Goal: Information Seeking & Learning: Learn about a topic

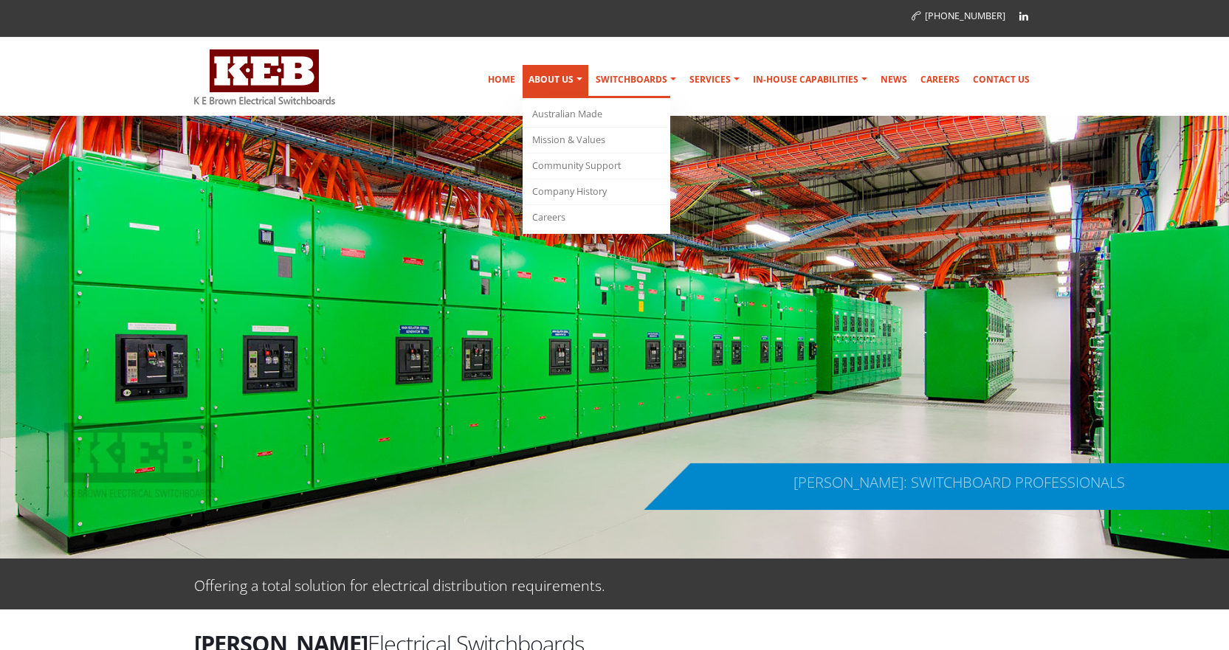
click at [550, 89] on link "About Us" at bounding box center [555, 81] width 66 height 33
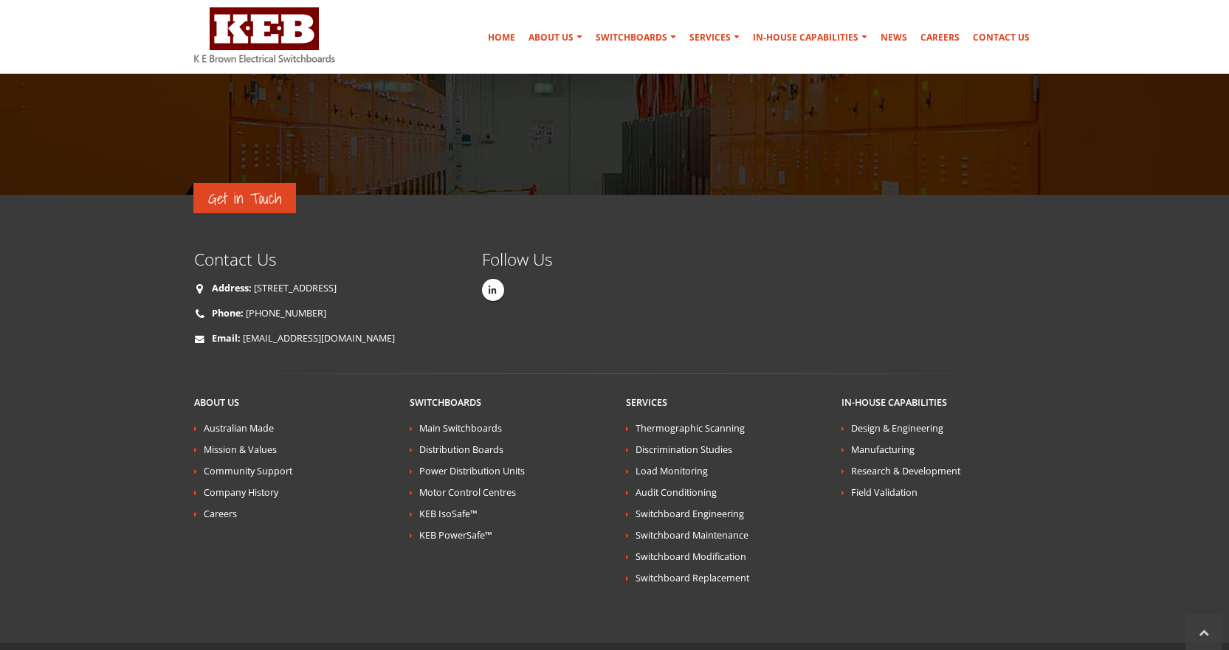
scroll to position [2508, 0]
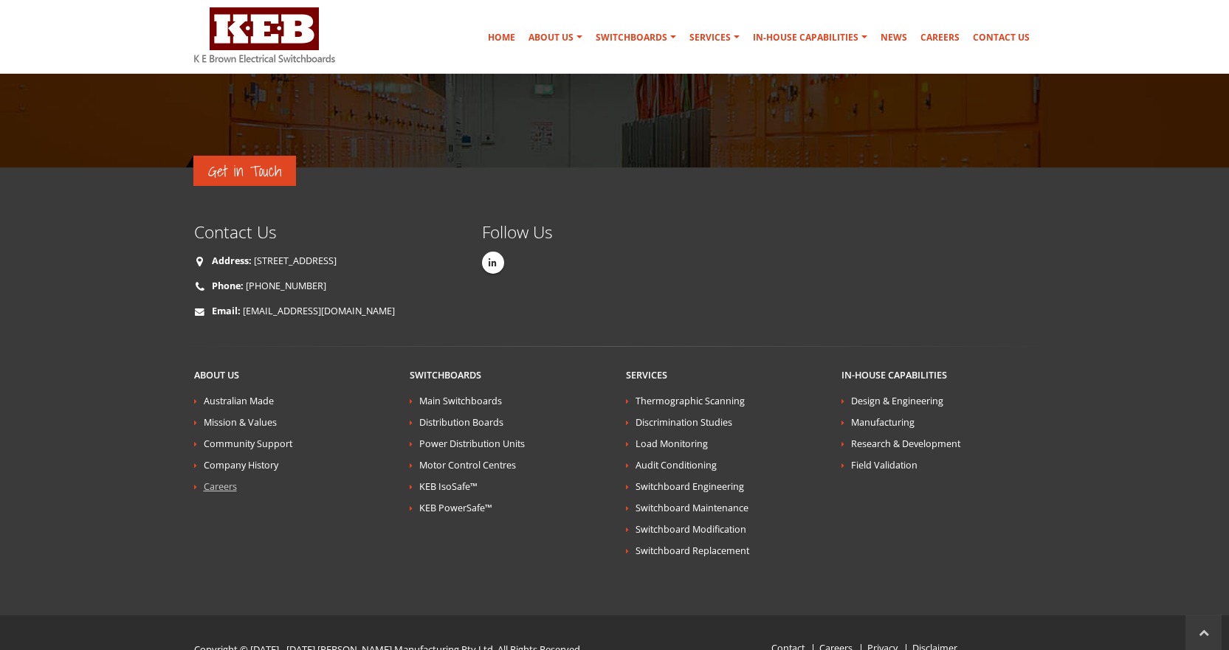
click at [231, 480] on link "Careers" at bounding box center [220, 486] width 33 height 13
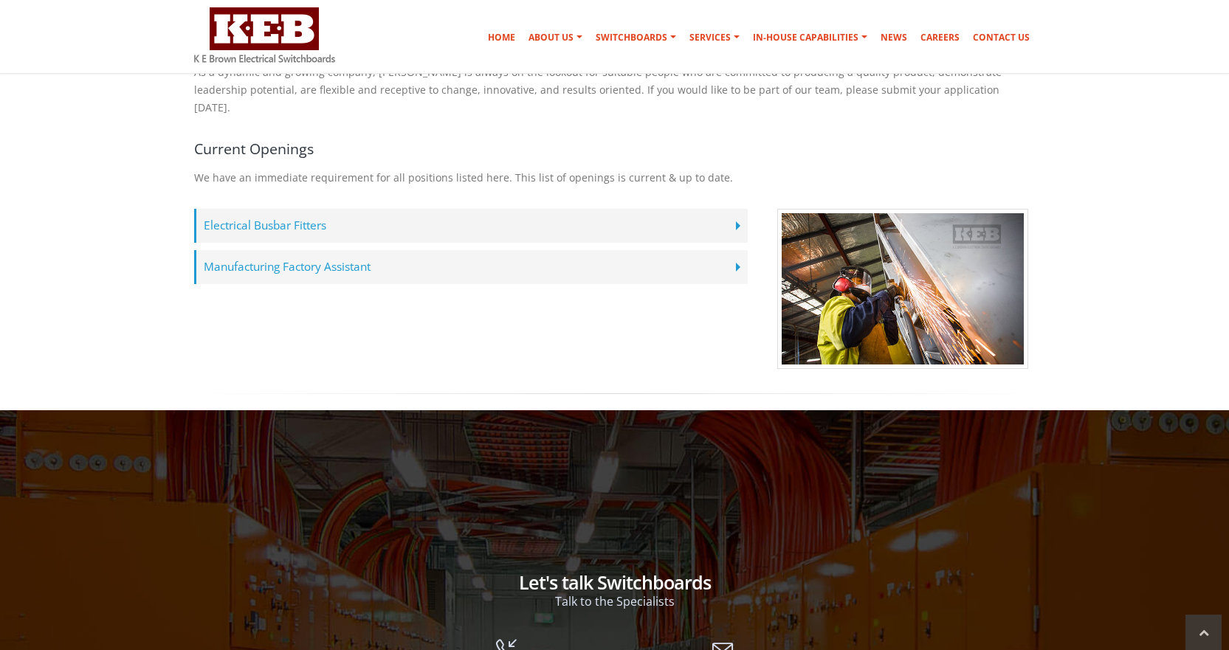
scroll to position [369, 0]
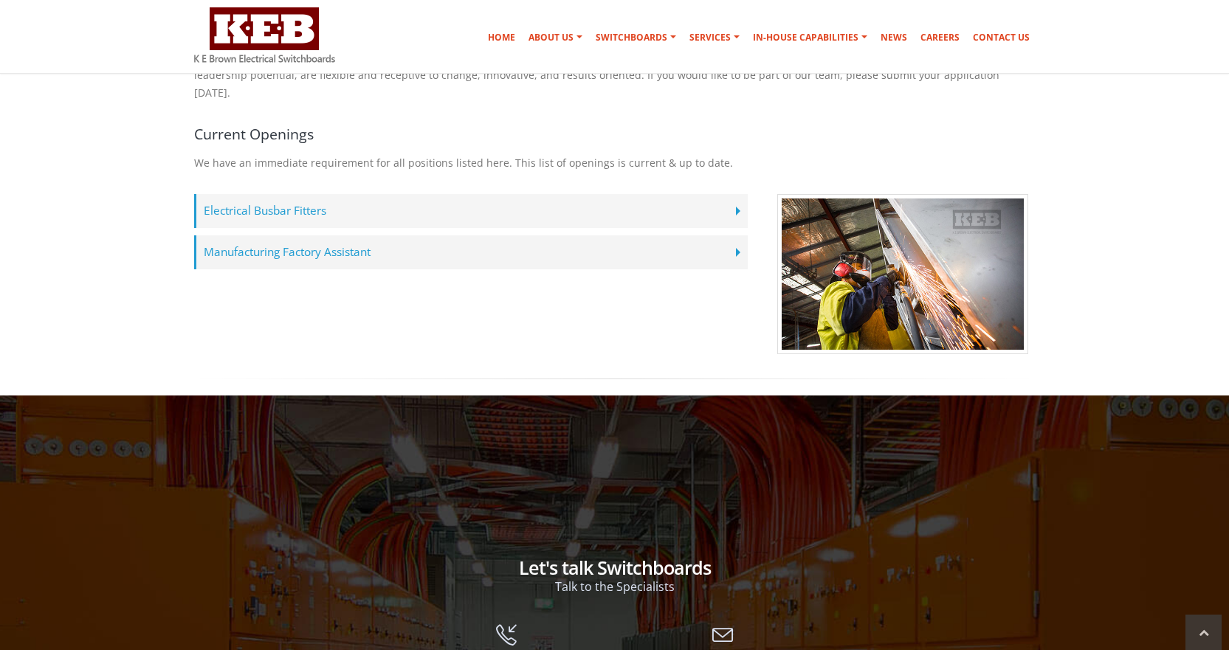
click at [229, 194] on label "Electrical Busbar Fitters" at bounding box center [470, 211] width 553 height 34
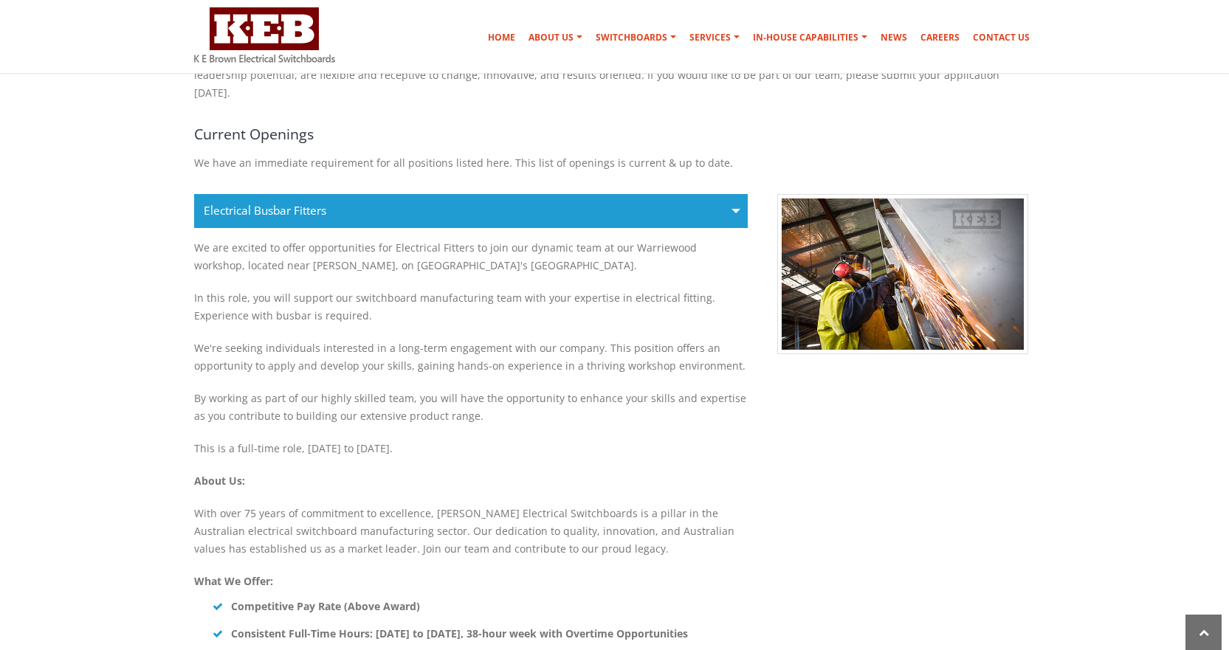
click at [229, 194] on label "Electrical Busbar Fitters" at bounding box center [470, 211] width 553 height 34
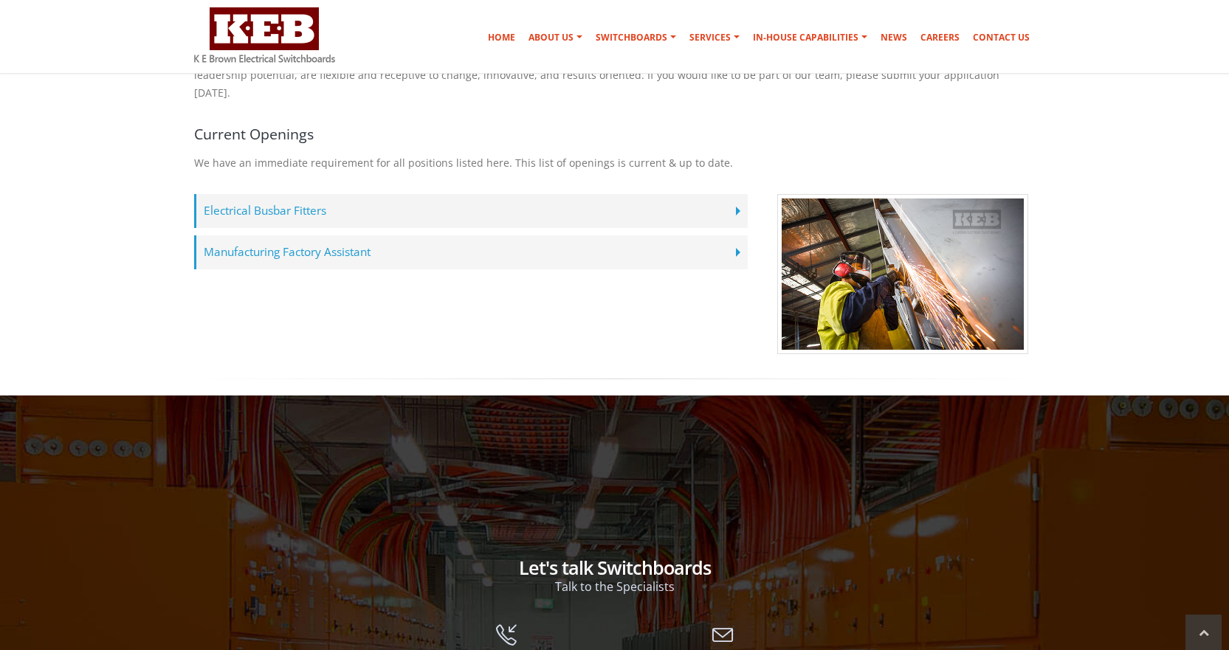
click at [289, 241] on label "Manufacturing Factory Assistant" at bounding box center [470, 252] width 553 height 34
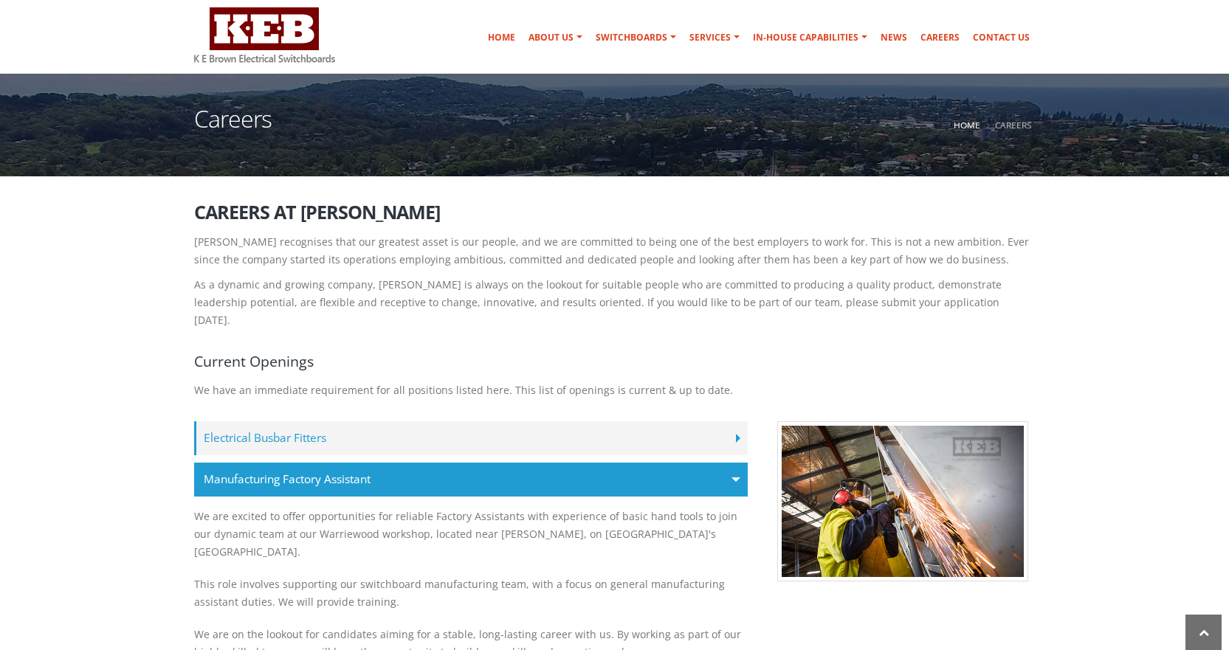
scroll to position [0, 0]
